Goal: Information Seeking & Learning: Learn about a topic

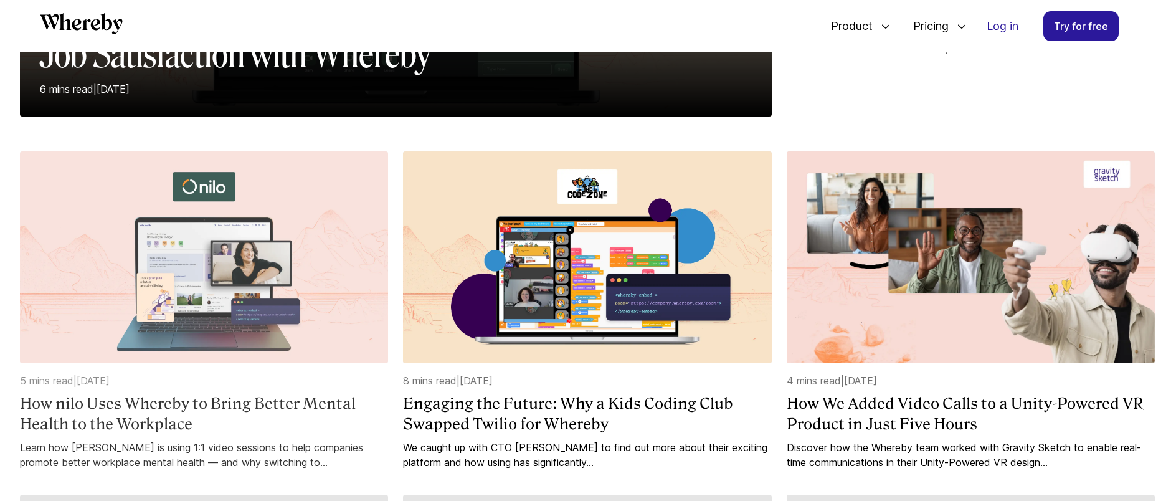
scroll to position [493, 0]
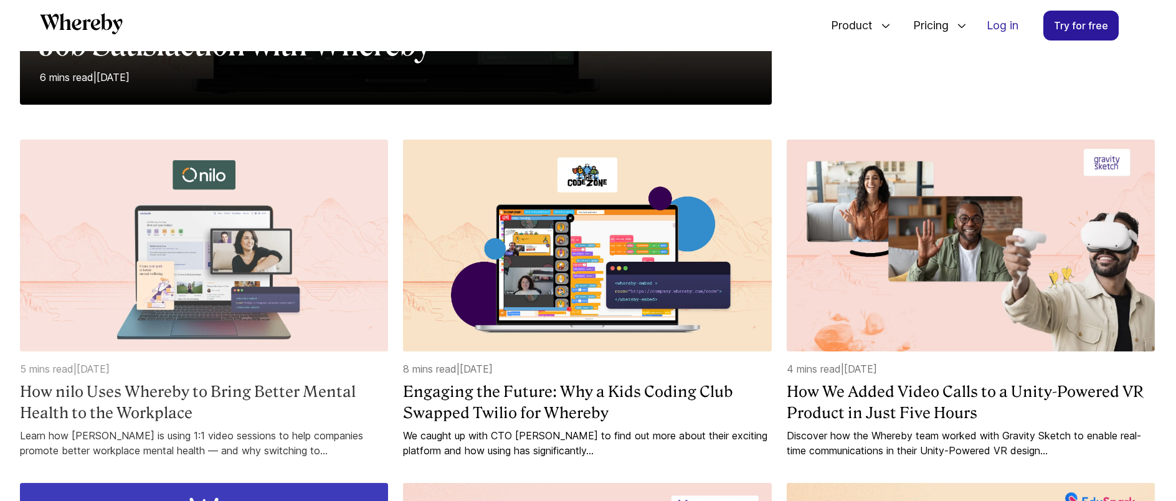
click at [216, 393] on h4 "How nilo Uses Whereby to Bring Better Mental Health to the Workplace" at bounding box center [204, 402] width 368 height 42
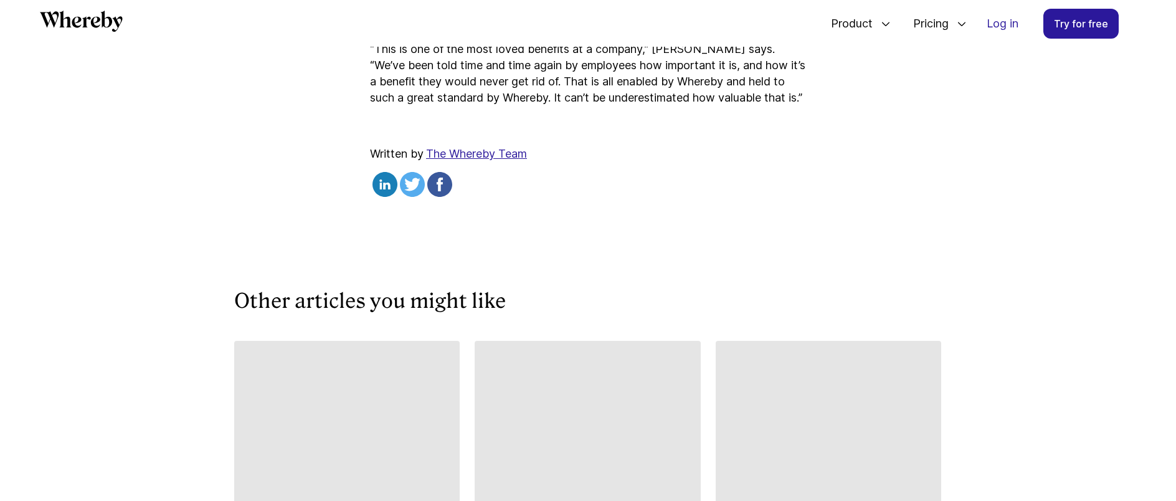
scroll to position [3591, 0]
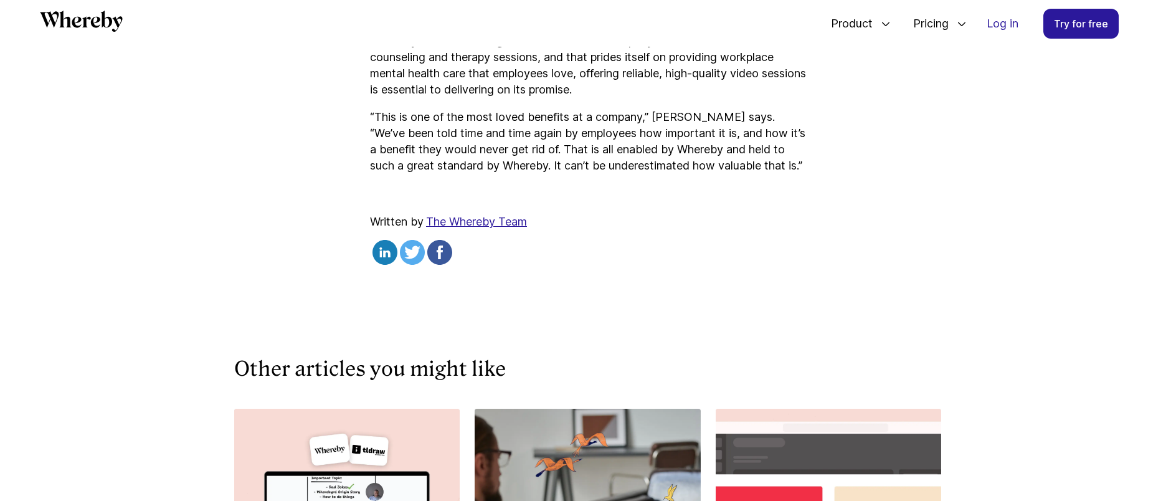
scroll to position [475, 0]
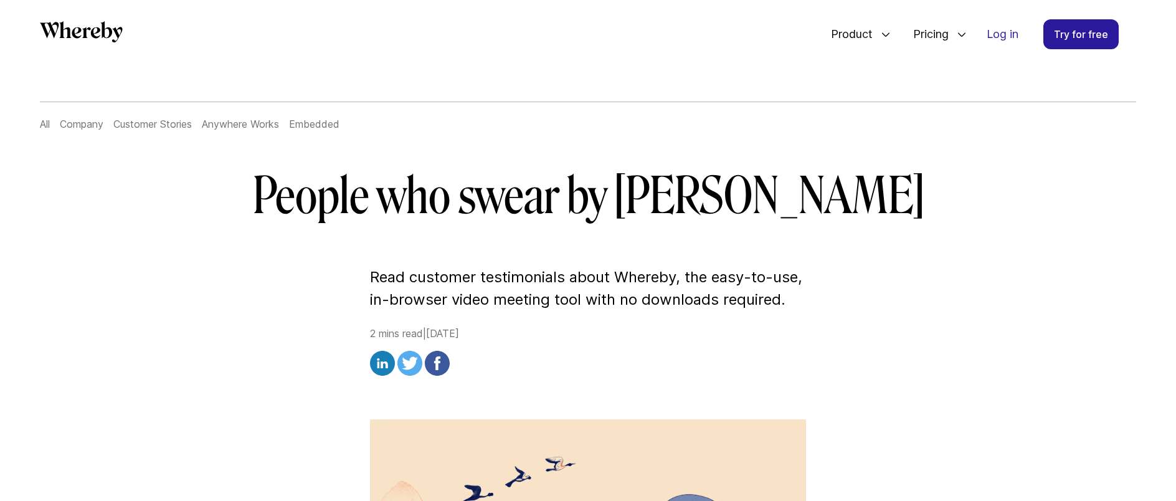
scroll to position [44, 0]
